Goal: Information Seeking & Learning: Learn about a topic

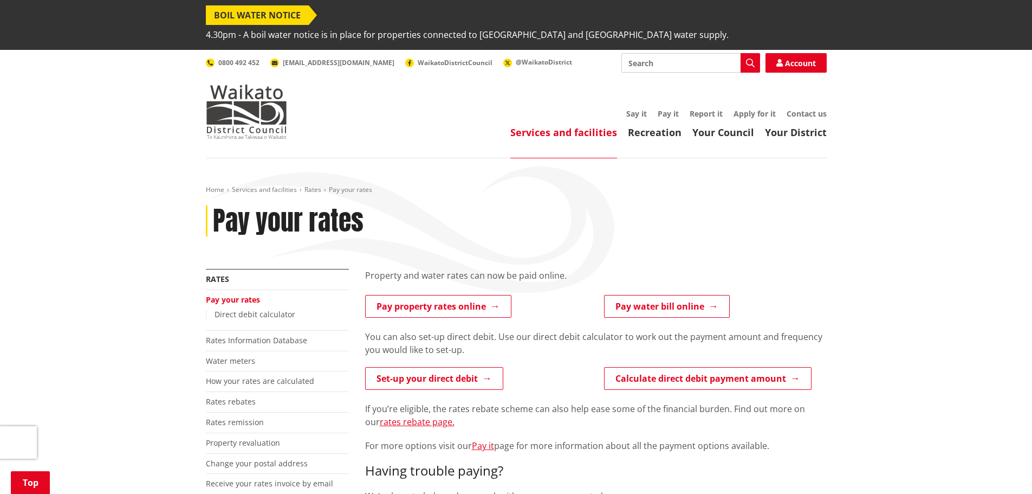
scroll to position [325, 0]
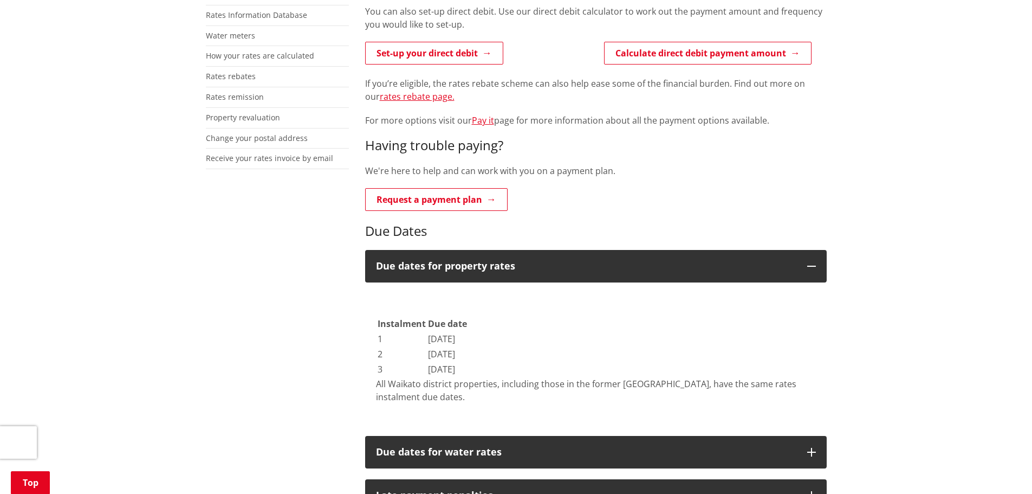
click at [44, 321] on div "Home Services and facilities Rates Pay your rates Pay your rates More from this…" at bounding box center [516, 370] width 1032 height 1075
drag, startPoint x: 85, startPoint y: 385, endPoint x: 72, endPoint y: 350, distance: 37.5
click at [85, 385] on div "Home Services and facilities Rates Pay your rates Pay your rates More from this…" at bounding box center [516, 370] width 1032 height 1075
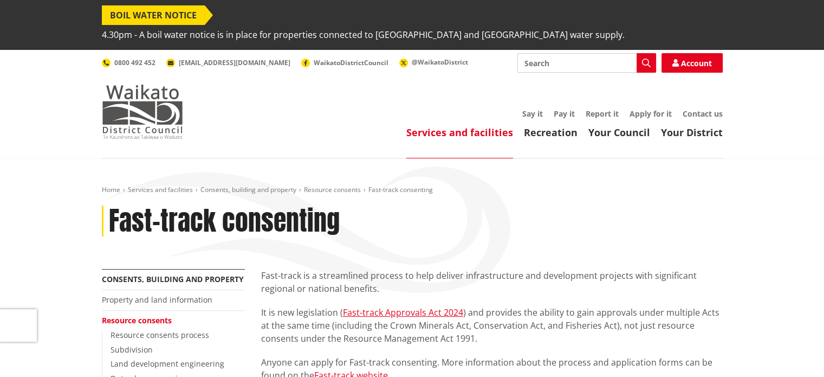
click at [144, 91] on img at bounding box center [142, 112] width 81 height 54
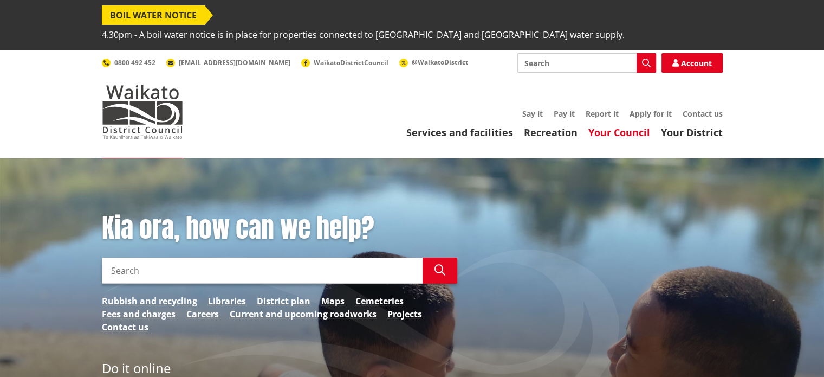
click at [638, 126] on link "Your Council" at bounding box center [619, 132] width 62 height 13
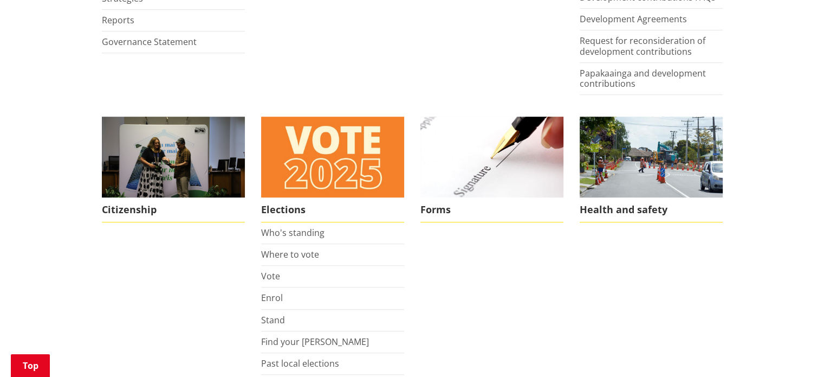
scroll to position [759, 0]
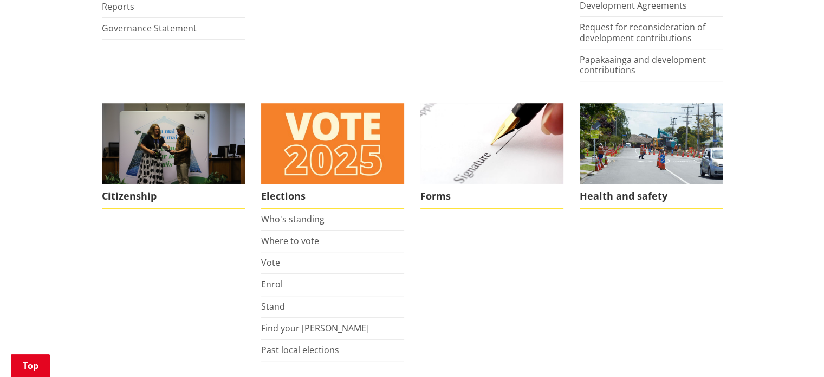
click at [38, 206] on div "Home Your Council Your Council Too Kaunihera About us Our Vision Waikato distri…" at bounding box center [412, 15] width 824 height 1230
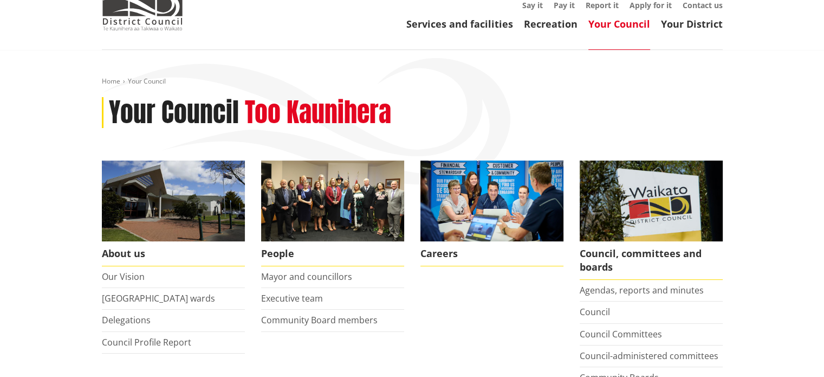
scroll to position [0, 0]
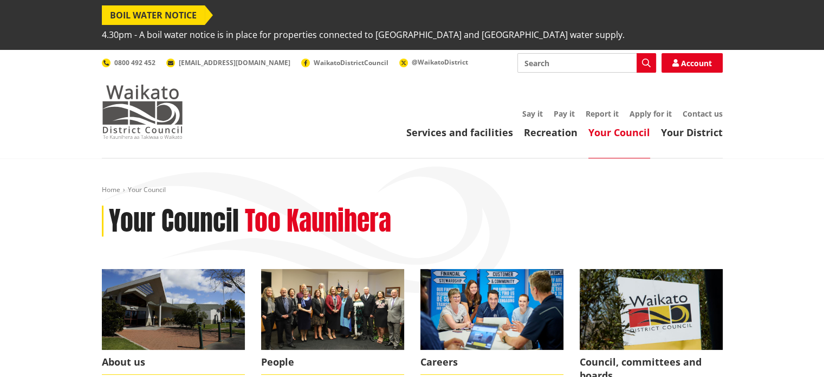
click at [169, 99] on img at bounding box center [142, 112] width 81 height 54
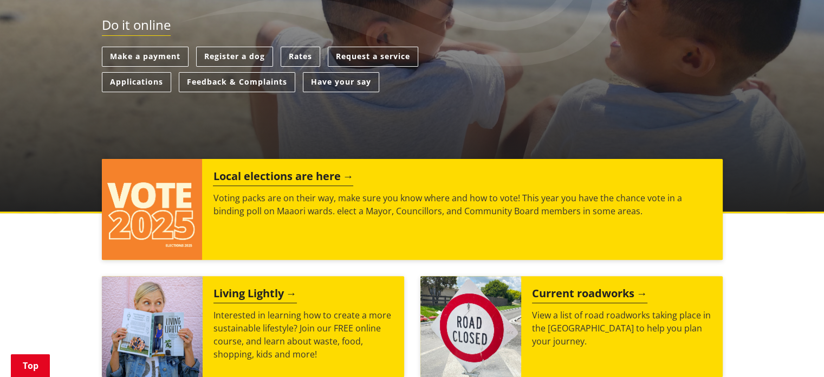
scroll to position [379, 0]
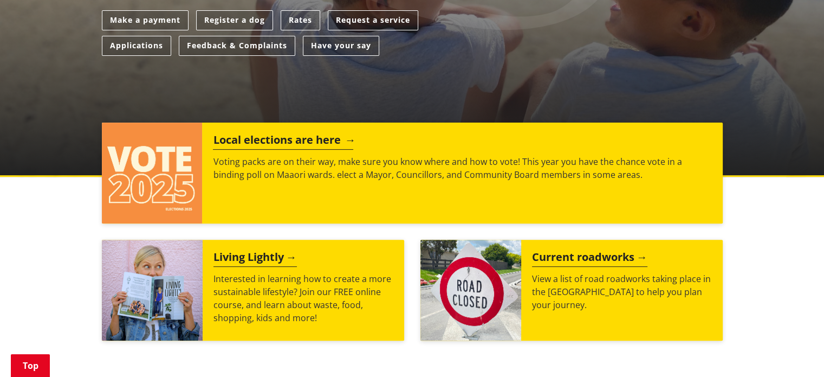
click at [315, 133] on h2 "Local elections are here" at bounding box center [283, 141] width 140 height 16
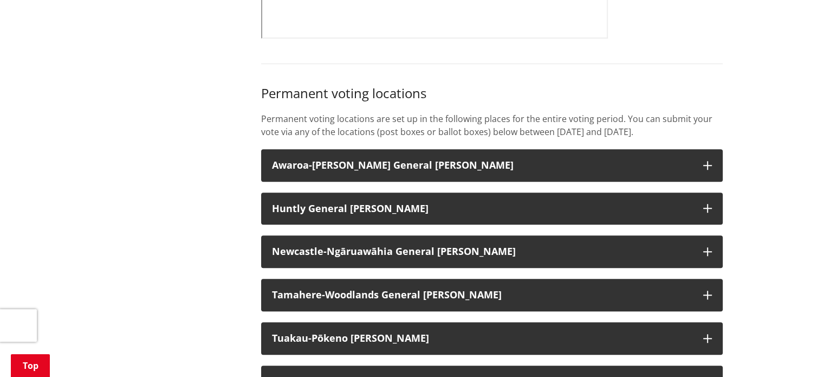
scroll to position [921, 0]
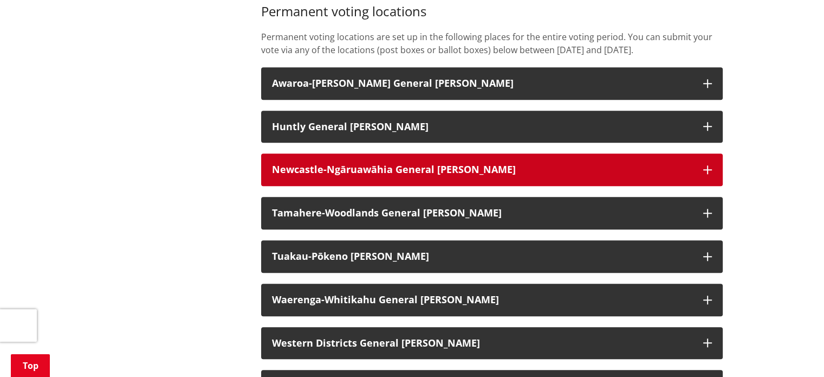
click at [374, 163] on strong "Newcastle-Ngāruawāhia General [PERSON_NAME]" at bounding box center [394, 169] width 244 height 13
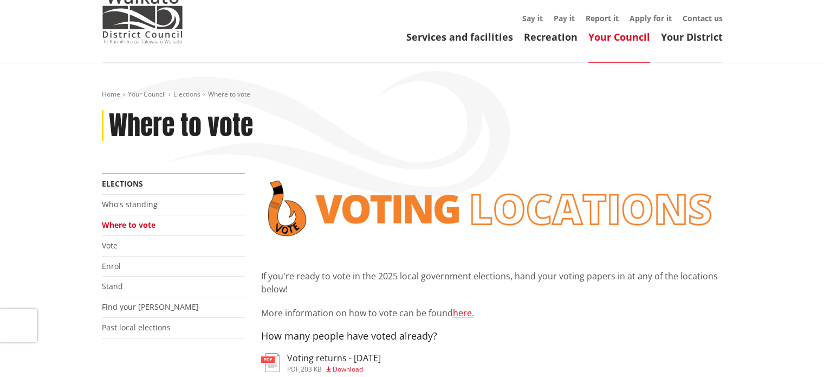
scroll to position [108, 0]
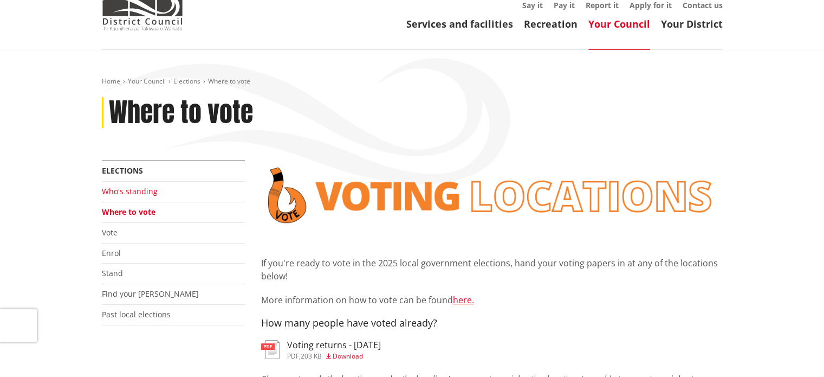
click at [119, 186] on link "Who's standing" at bounding box center [130, 191] width 56 height 10
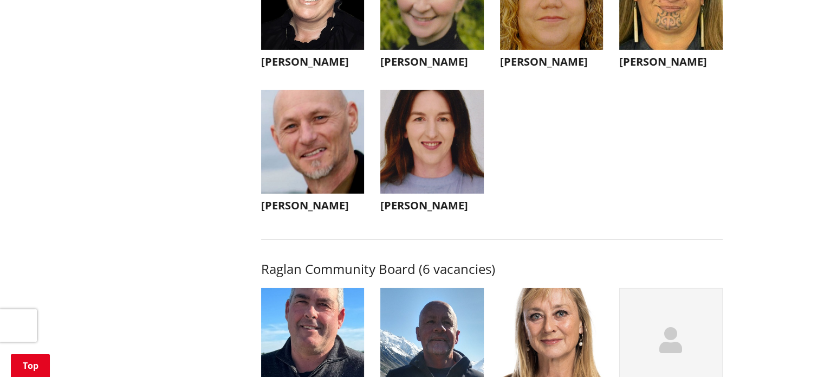
scroll to position [3685, 0]
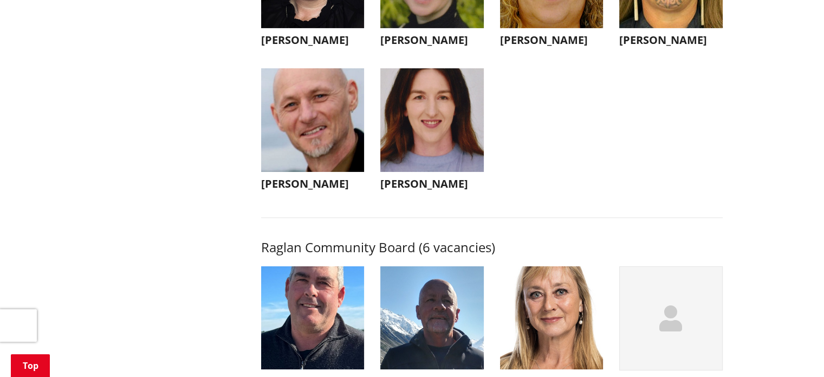
click at [434, 111] on img "button" at bounding box center [431, 119] width 103 height 103
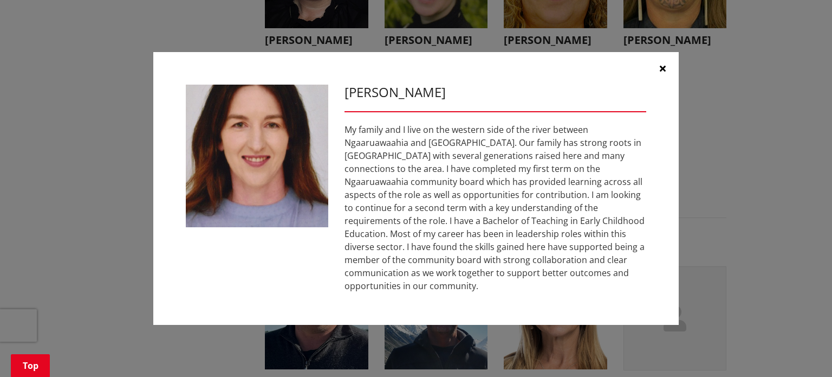
click at [659, 77] on button "button" at bounding box center [662, 68] width 33 height 33
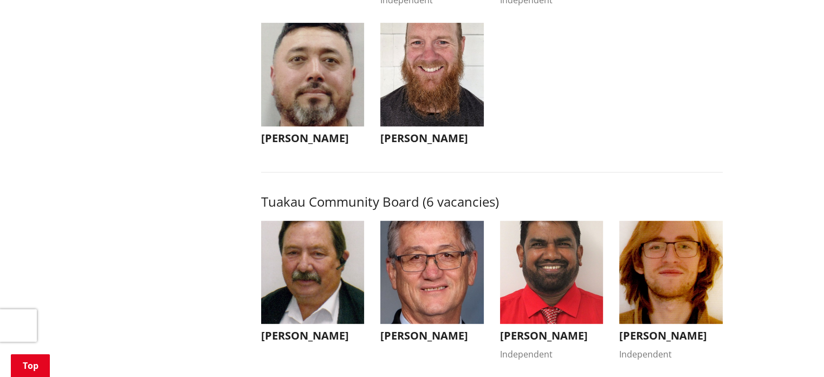
scroll to position [4498, 0]
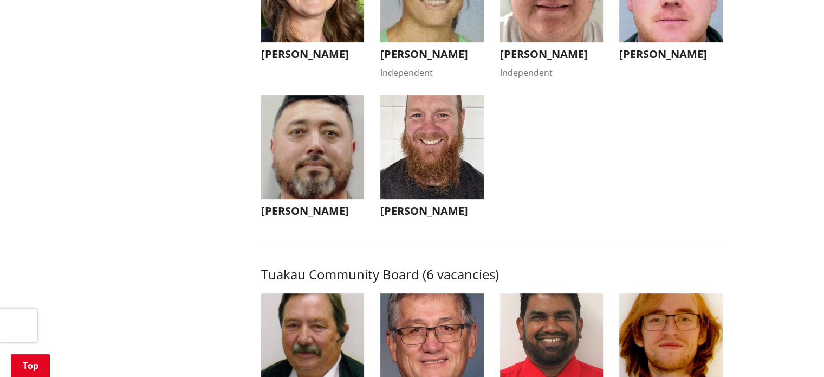
click at [407, 154] on img "button" at bounding box center [431, 146] width 103 height 103
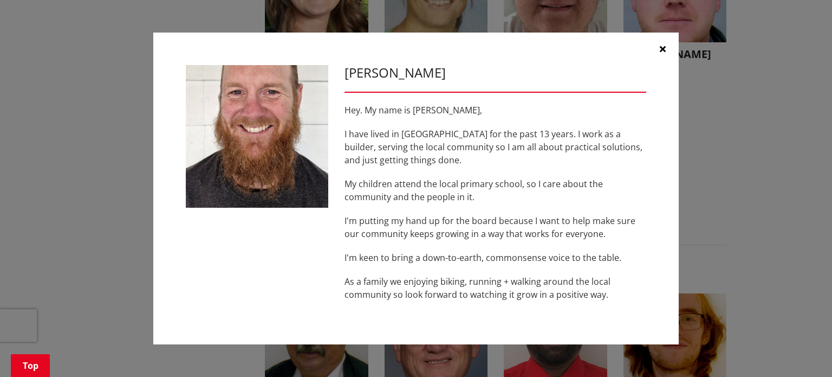
click at [662, 46] on icon "button" at bounding box center [663, 48] width 6 height 9
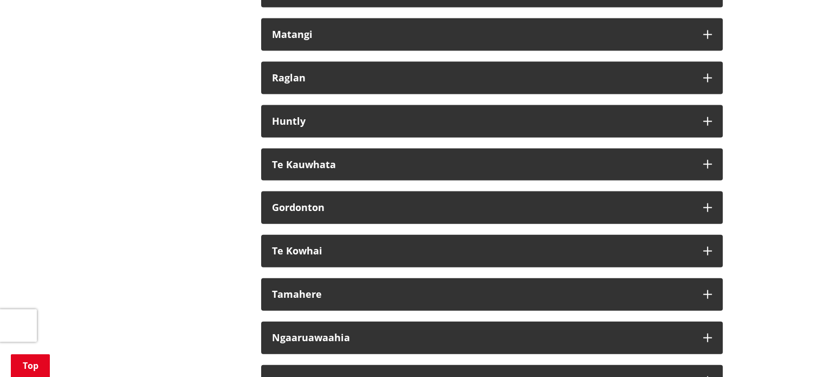
scroll to position [6611, 0]
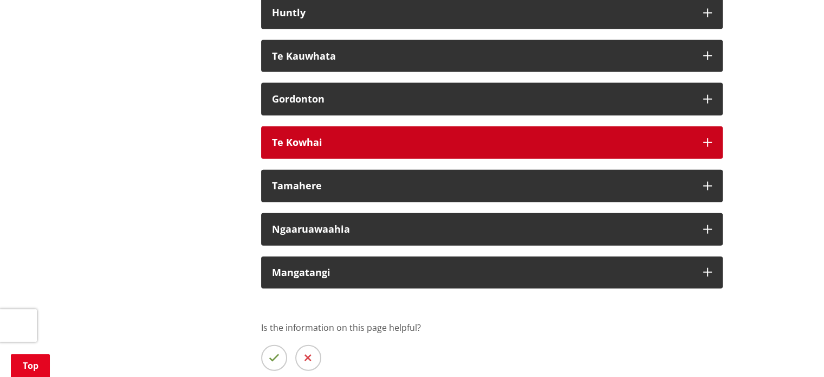
click at [382, 148] on div "Te Kowhai" at bounding box center [482, 142] width 420 height 11
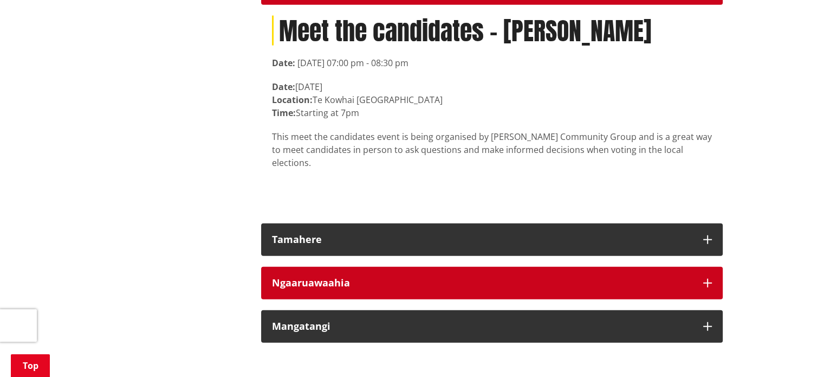
scroll to position [6828, 0]
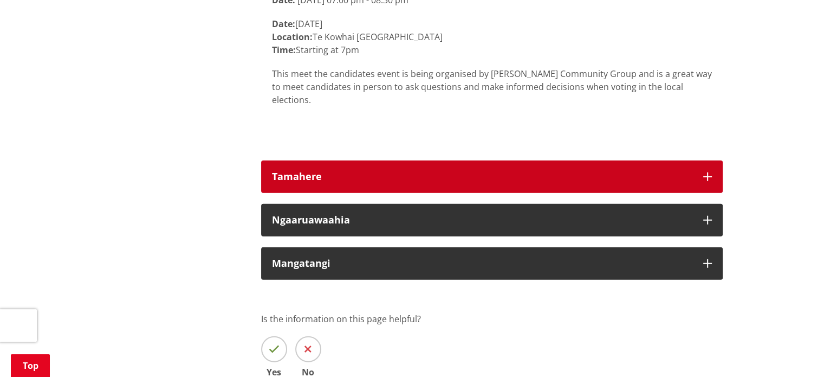
click at [442, 185] on button "Tamahere" at bounding box center [492, 176] width 462 height 33
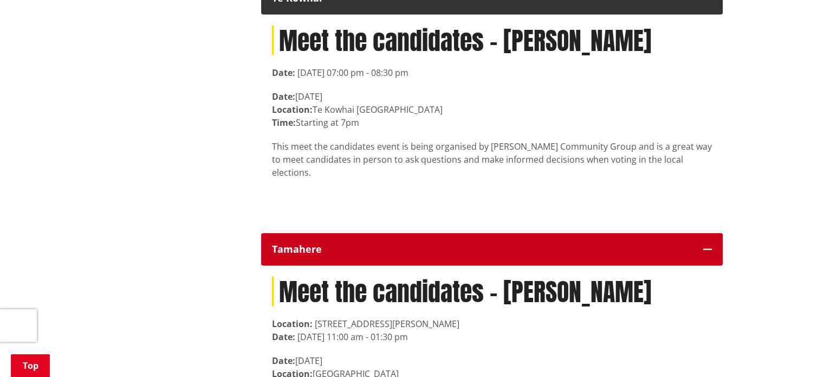
scroll to position [6719, 0]
